Goal: Task Accomplishment & Management: Use online tool/utility

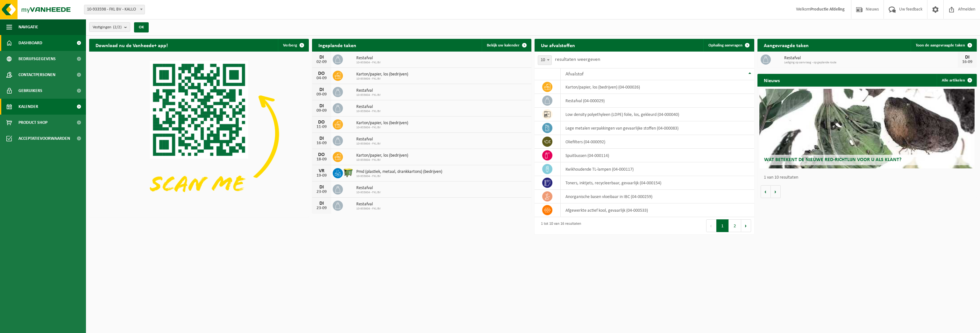
click at [39, 111] on link "Kalender" at bounding box center [43, 107] width 86 height 16
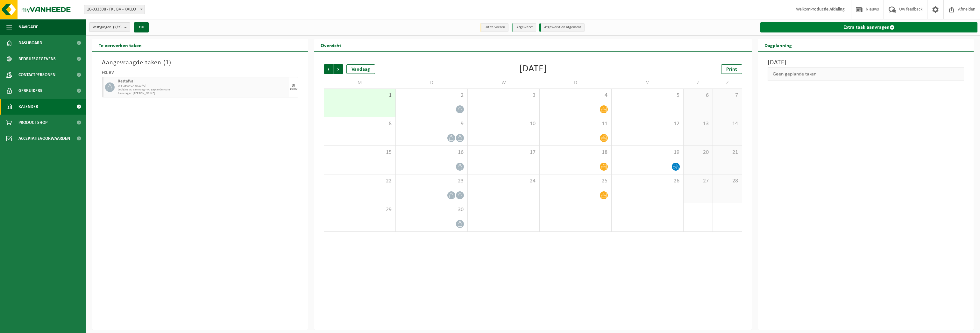
click at [839, 26] on link "Extra taak aanvragen" at bounding box center [868, 27] width 217 height 10
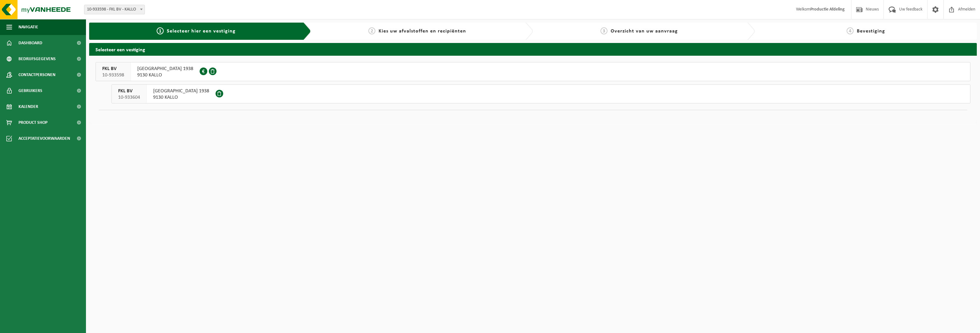
click at [156, 92] on span "[GEOGRAPHIC_DATA] 1938" at bounding box center [181, 91] width 56 height 6
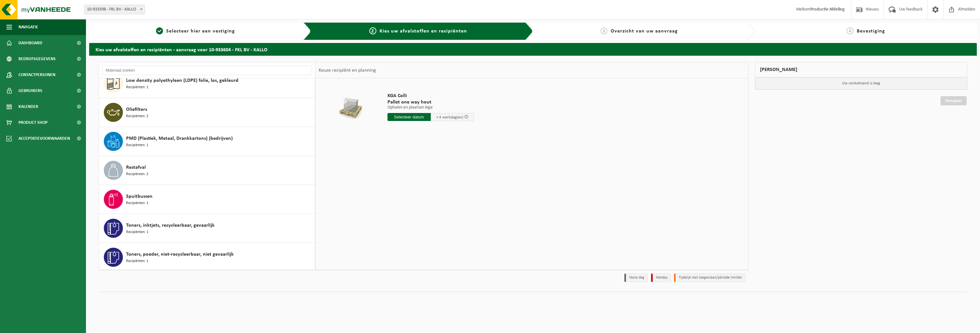
scroll to position [156, 0]
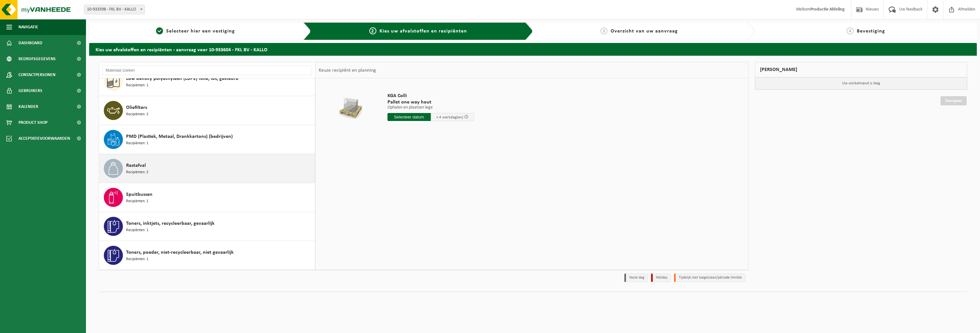
click at [239, 176] on div "Restafval Recipiënten: 2" at bounding box center [219, 168] width 187 height 19
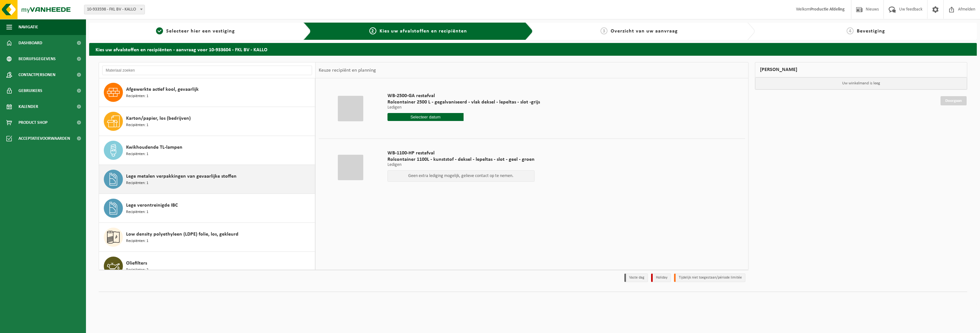
scroll to position [0, 0]
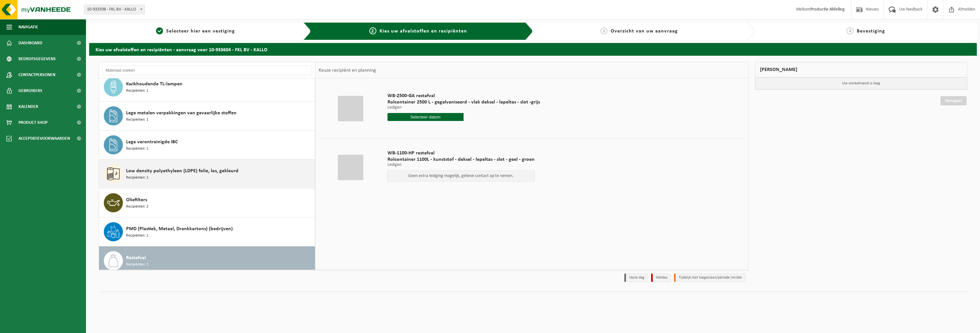
click at [177, 167] on div "Low density polyethyleen (LDPE) folie, los, gekleurd Recipiënten: 1" at bounding box center [219, 173] width 187 height 19
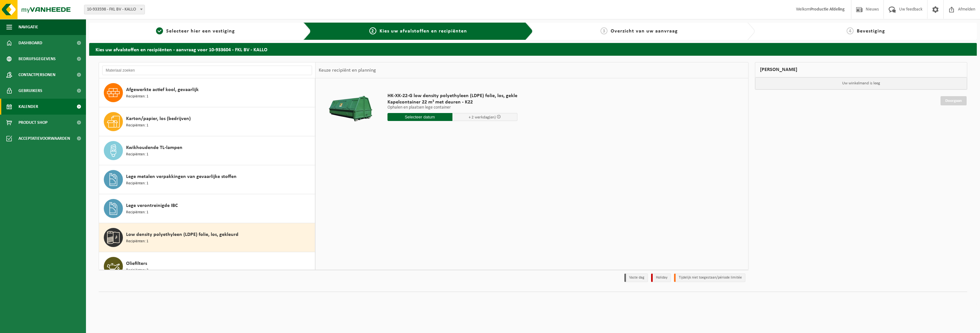
click at [17, 104] on link "Kalender" at bounding box center [43, 107] width 86 height 16
